Goal: Task Accomplishment & Management: Complete application form

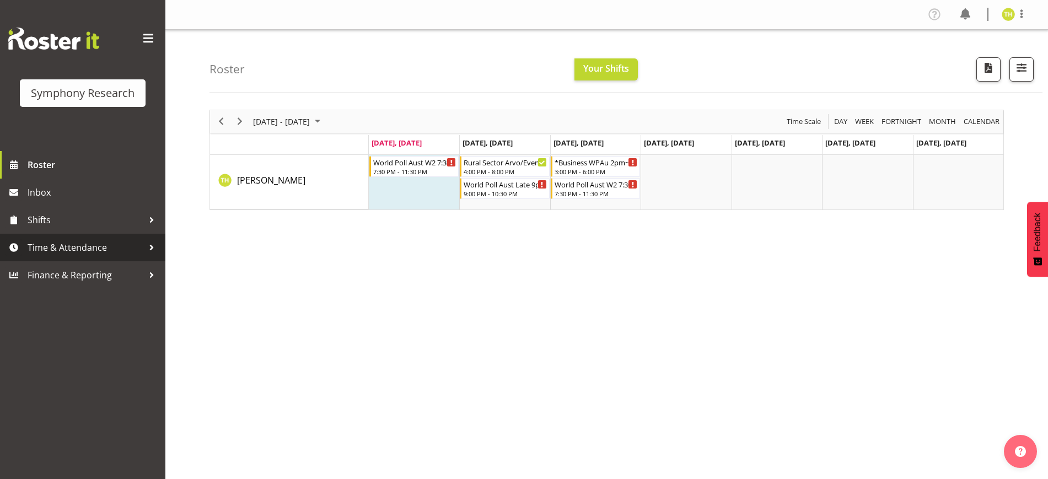
click at [49, 241] on span "Time & Attendance" at bounding box center [86, 247] width 116 height 17
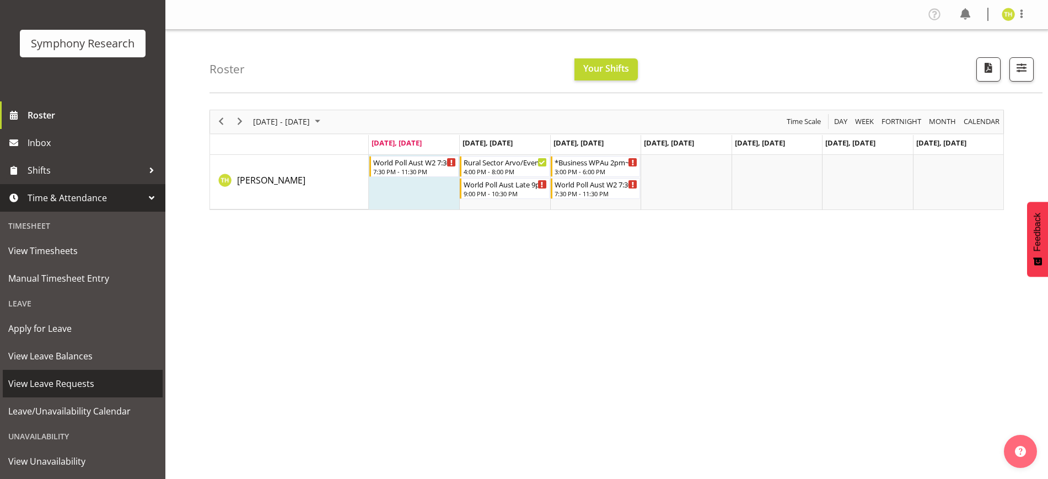
scroll to position [69, 0]
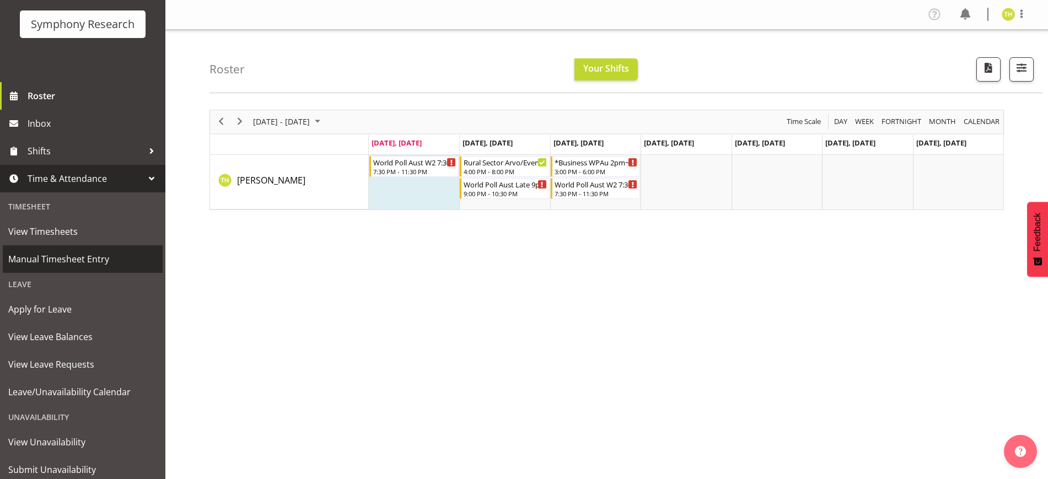
click at [67, 258] on span "Manual Timesheet Entry" at bounding box center [82, 259] width 149 height 17
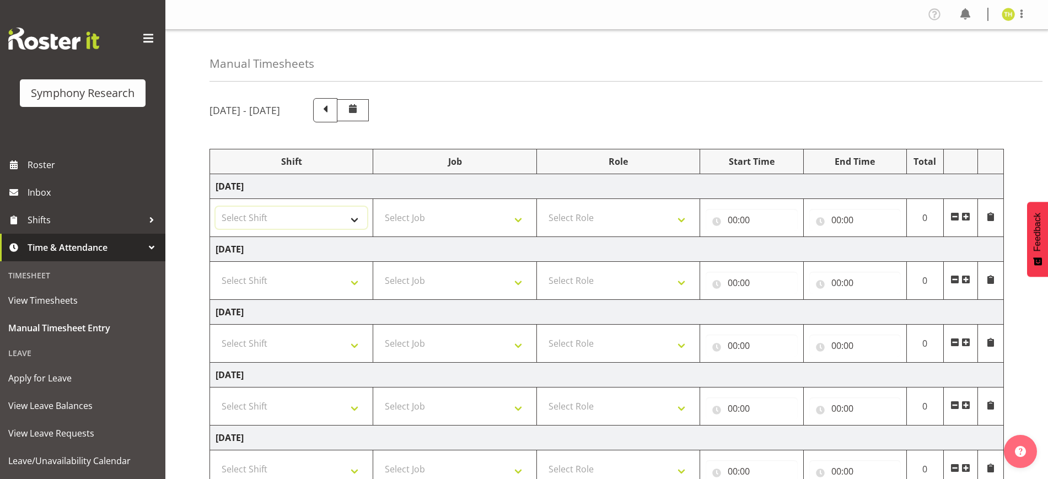
click at [309, 220] on select "Select Shift !!Weekend Residential (Roster IT Shift Label) *Business 9/10am ~ 4…" at bounding box center [292, 218] width 152 height 22
select select "81298"
click at [216, 207] on select "Select Shift !!Weekend Residential (Roster IT Shift Label) *Business 9/10am ~ 4…" at bounding box center [292, 218] width 152 height 22
click at [425, 211] on select "Select Job 550060 IF Admin 553492 World Poll Aus Wave 2 Main 2025 553493 World …" at bounding box center [455, 218] width 152 height 22
select select "10587"
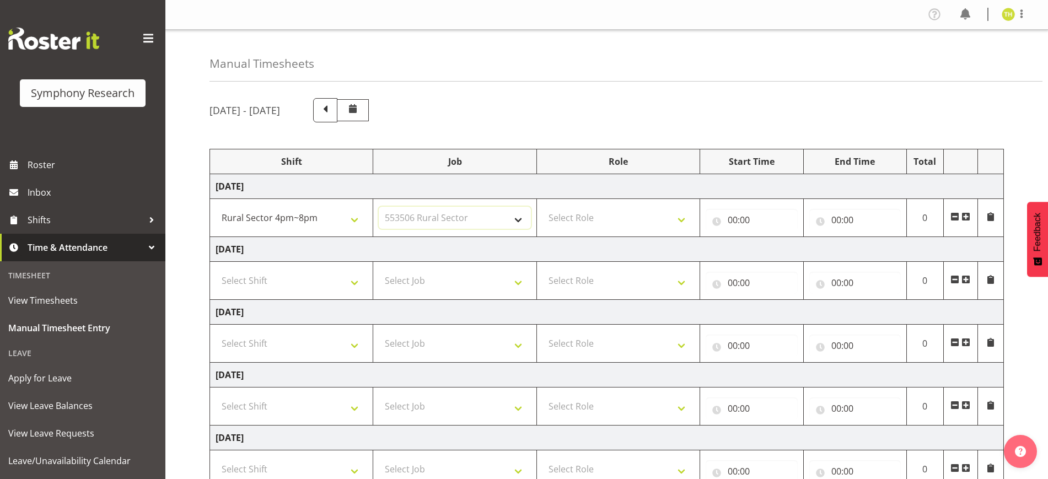
click at [379, 207] on select "Select Job 550060 IF Admin 553492 World Poll Aus Wave 2 Main 2025 553493 World …" at bounding box center [455, 218] width 152 height 22
click at [605, 218] on select "Select Role Briefing Interviewing" at bounding box center [618, 218] width 152 height 22
select select "47"
click at [542, 207] on select "Select Role Briefing Interviewing" at bounding box center [618, 218] width 152 height 22
click at [727, 215] on input "00:00" at bounding box center [752, 220] width 92 height 22
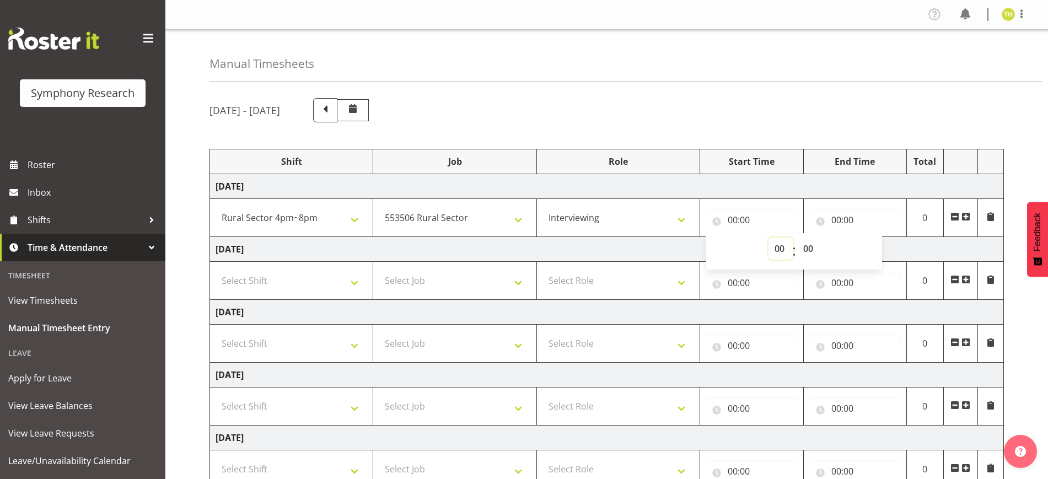
click at [775, 250] on select "00 01 02 03 04 05 06 07 08 09 10 11 12 13 14 15 16 17 18 19 20 21 22 23" at bounding box center [780, 249] width 25 height 22
select select "17"
click at [768, 238] on select "00 01 02 03 04 05 06 07 08 09 10 11 12 13 14 15 16 17 18 19 20 21 22 23" at bounding box center [780, 249] width 25 height 22
type input "17:00"
click at [838, 214] on input "00:00" at bounding box center [855, 220] width 92 height 22
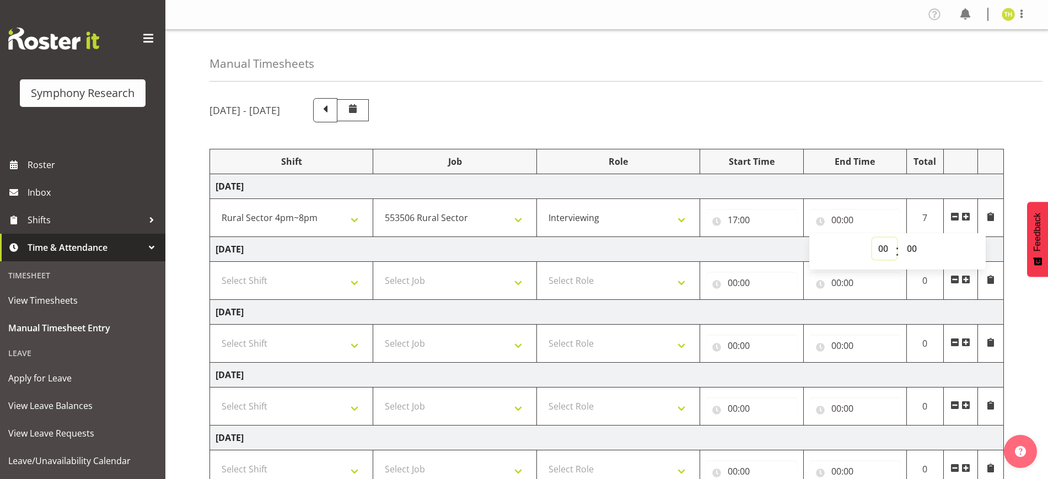
click at [883, 249] on select "00 01 02 03 04 05 06 07 08 09 10 11 12 13 14 15 16 17 18 19 20 21 22 23" at bounding box center [884, 249] width 25 height 22
select select "20"
click at [872, 238] on select "00 01 02 03 04 05 06 07 08 09 10 11 12 13 14 15 16 17 18 19 20 21 22 23" at bounding box center [884, 249] width 25 height 22
type input "20:00"
click at [808, 94] on div "[DATE] - [DATE] Shift Job Role Start Time End Time Total [DATE] !!Weekend Resid…" at bounding box center [628, 383] width 838 height 586
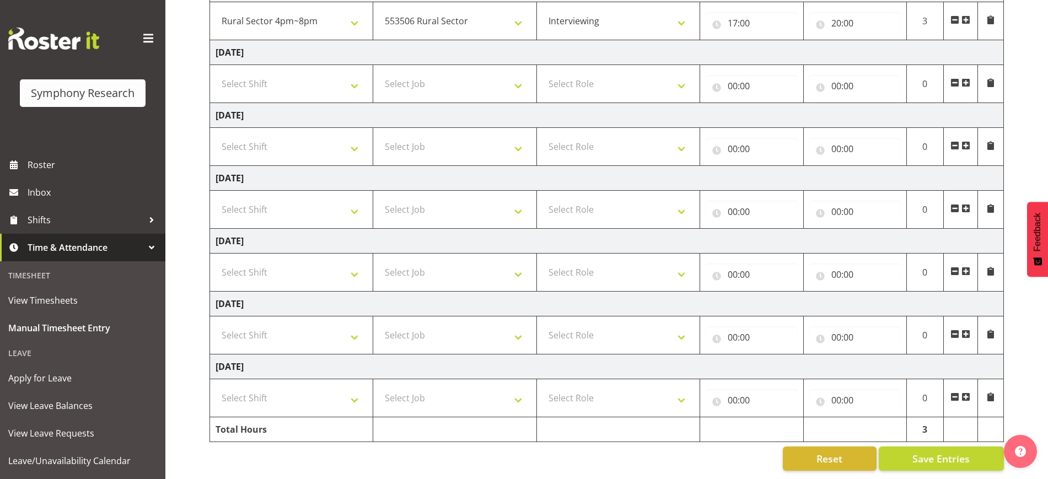
scroll to position [207, 0]
click at [935, 451] on span "Save Entries" at bounding box center [940, 458] width 57 height 14
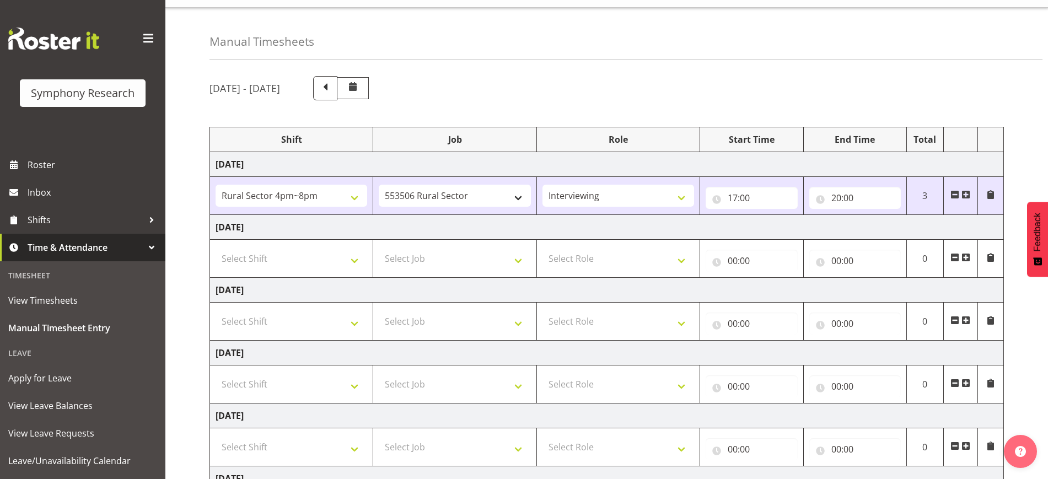
scroll to position [0, 0]
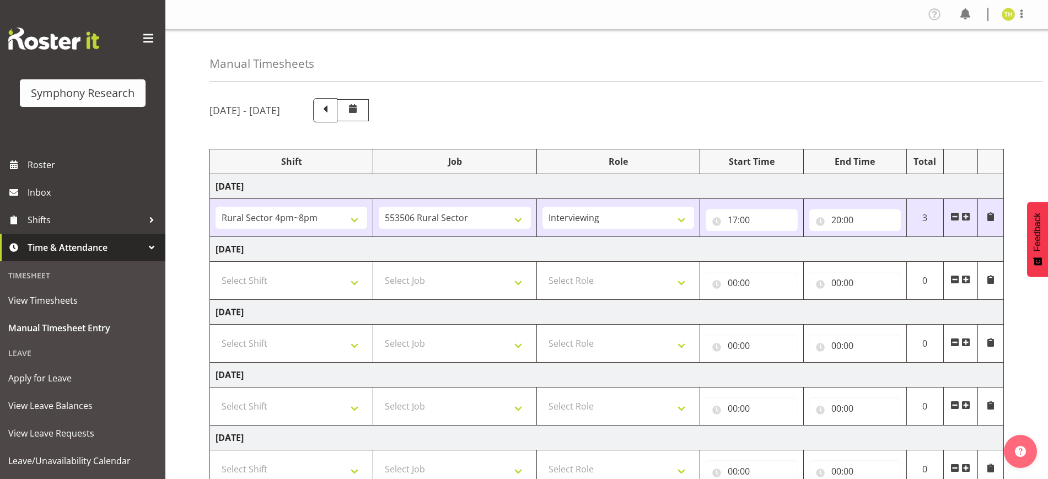
click at [143, 241] on div at bounding box center [151, 247] width 17 height 17
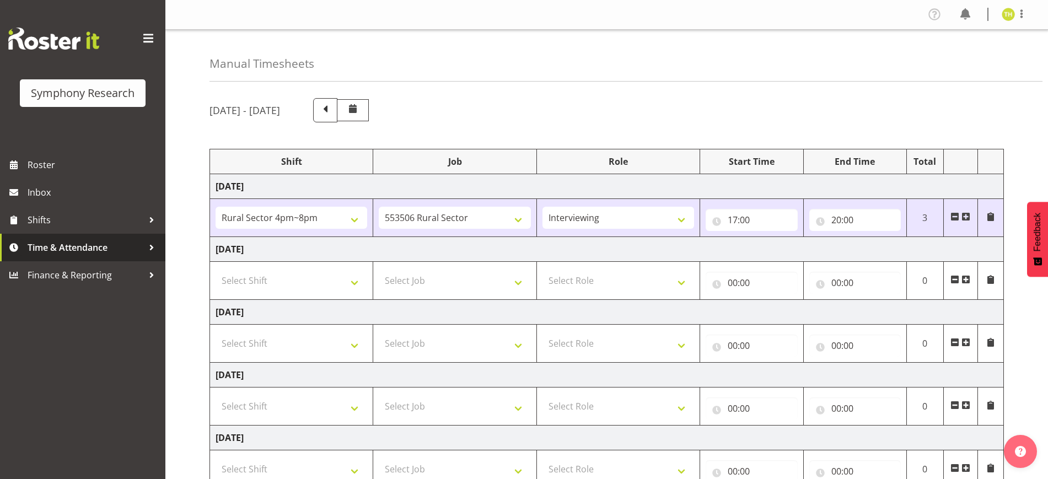
click at [134, 244] on span "Time & Attendance" at bounding box center [86, 247] width 116 height 17
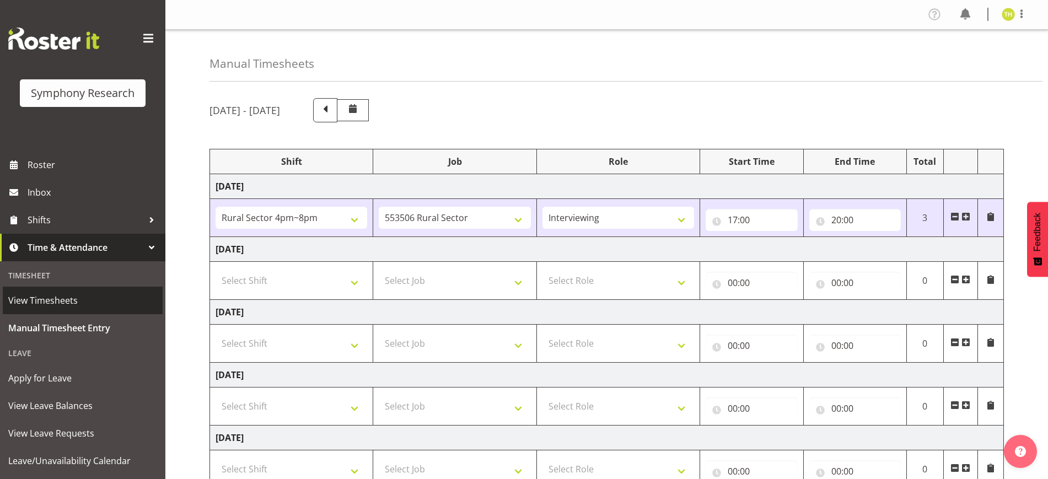
click at [62, 304] on span "View Timesheets" at bounding box center [82, 300] width 149 height 17
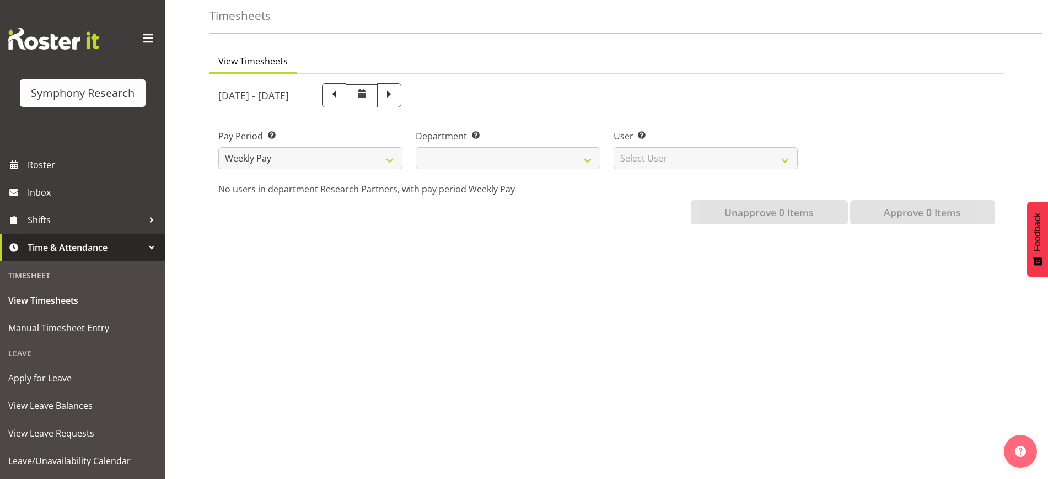
scroll to position [62, 0]
select select
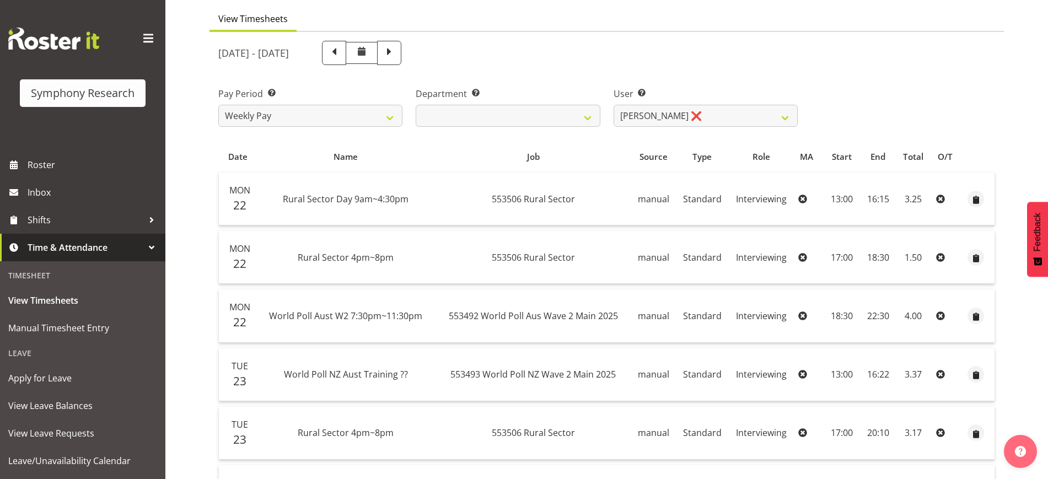
scroll to position [0, 0]
